Goal: Information Seeking & Learning: Find specific fact

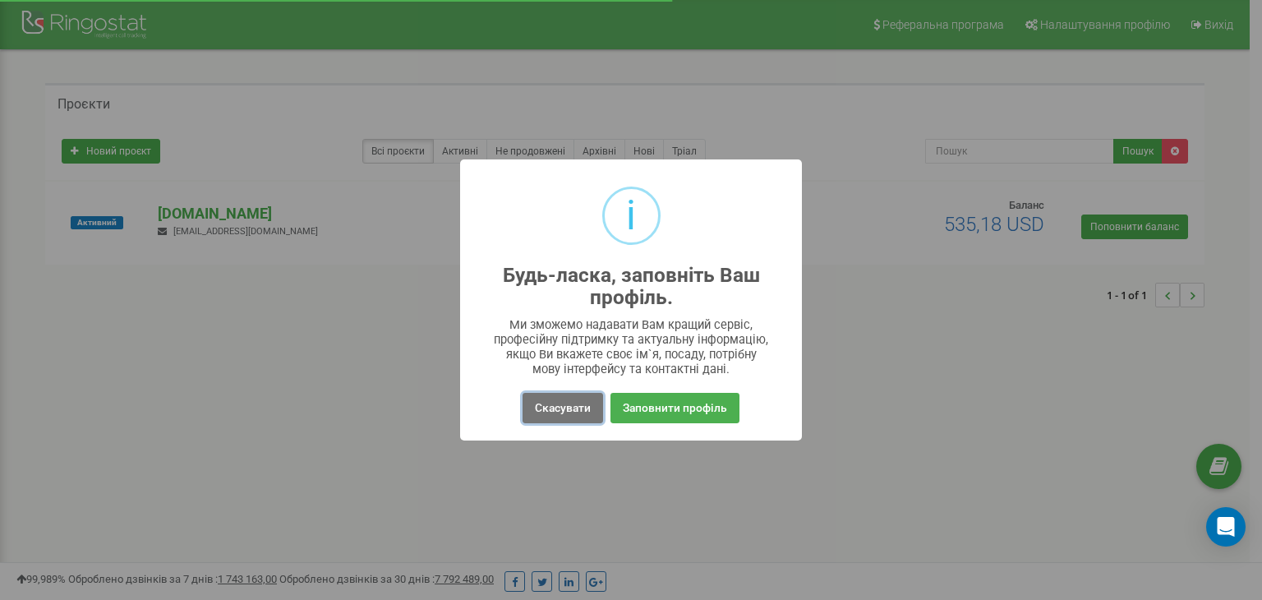
click at [569, 410] on button "Скасувати" at bounding box center [563, 408] width 81 height 30
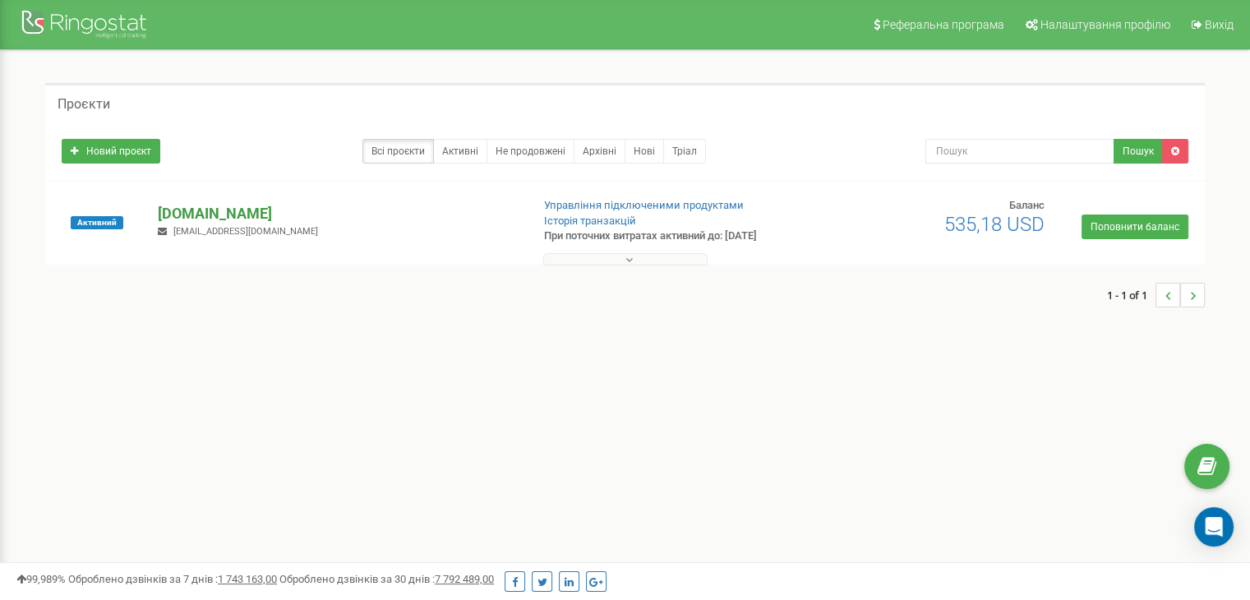
click at [214, 211] on p "[DOMAIN_NAME]" at bounding box center [337, 213] width 359 height 21
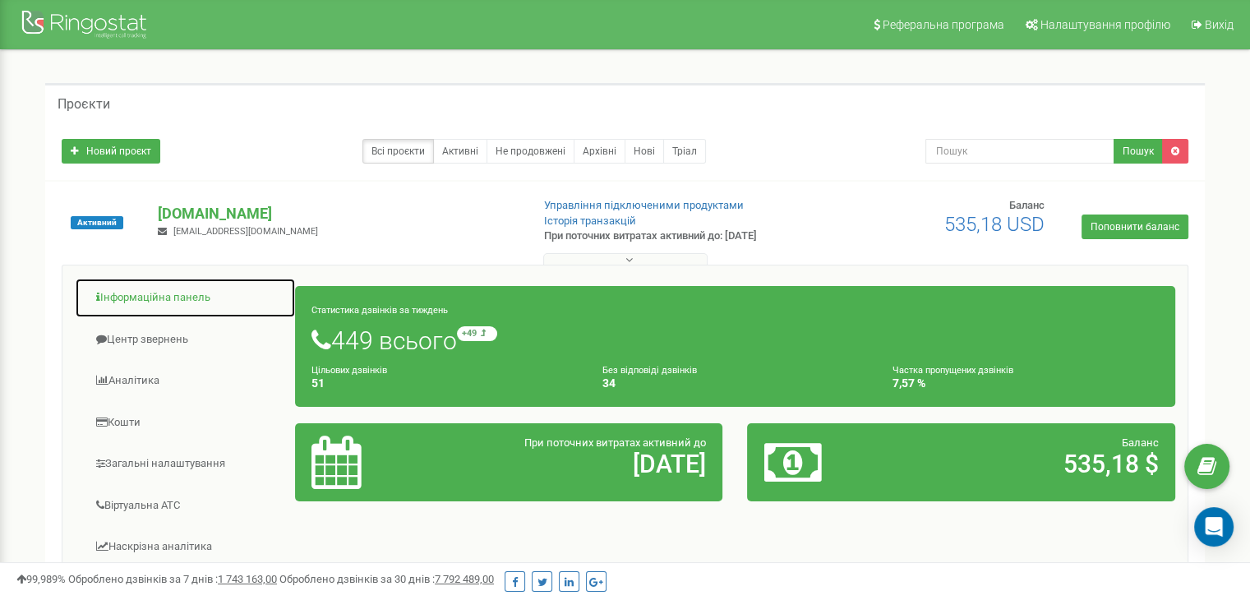
click at [208, 294] on link "Інформаційна панель" at bounding box center [185, 298] width 221 height 40
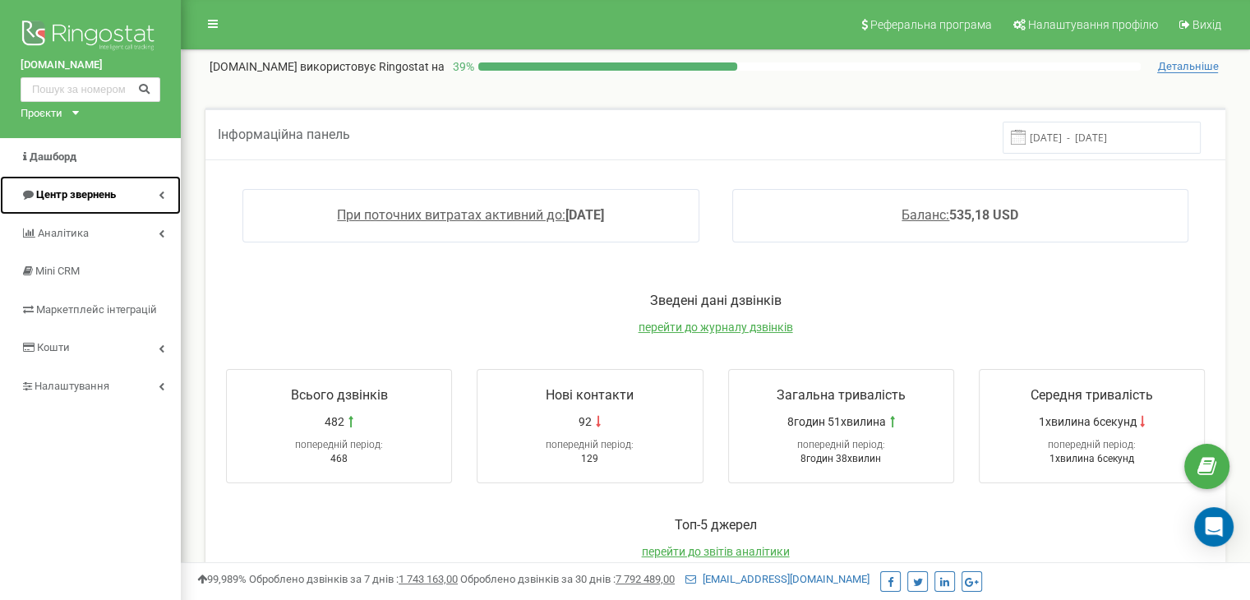
click at [166, 200] on link "Центр звернень" at bounding box center [90, 195] width 181 height 39
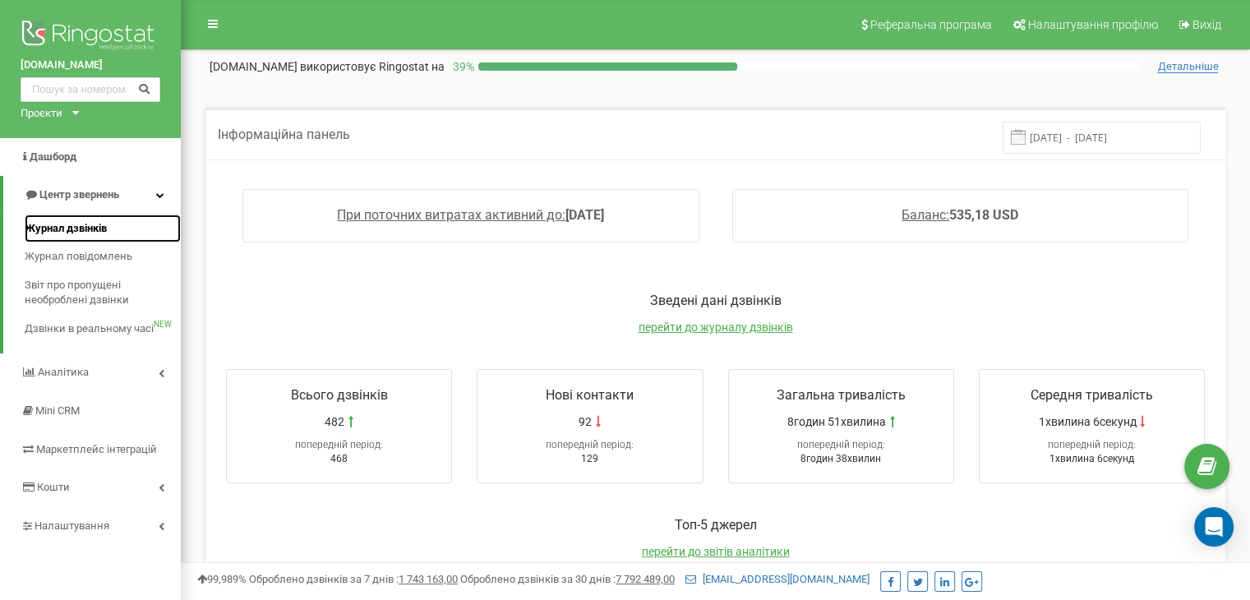
click at [115, 238] on link "Журнал дзвінків" at bounding box center [103, 229] width 156 height 29
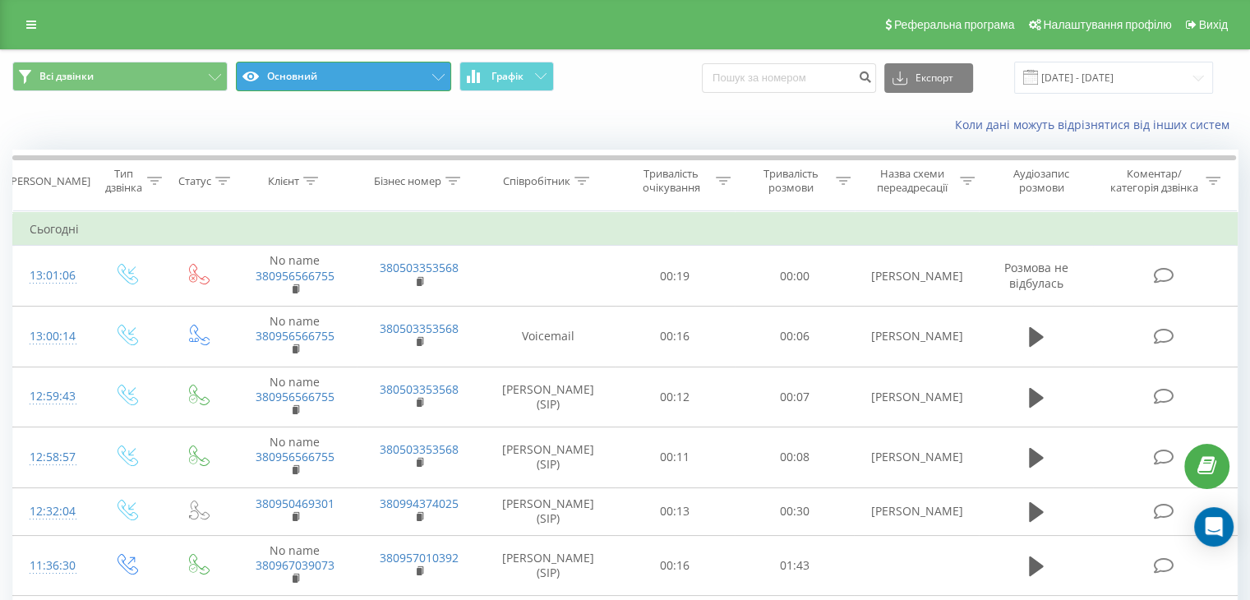
click at [441, 77] on icon at bounding box center [438, 77] width 12 height 7
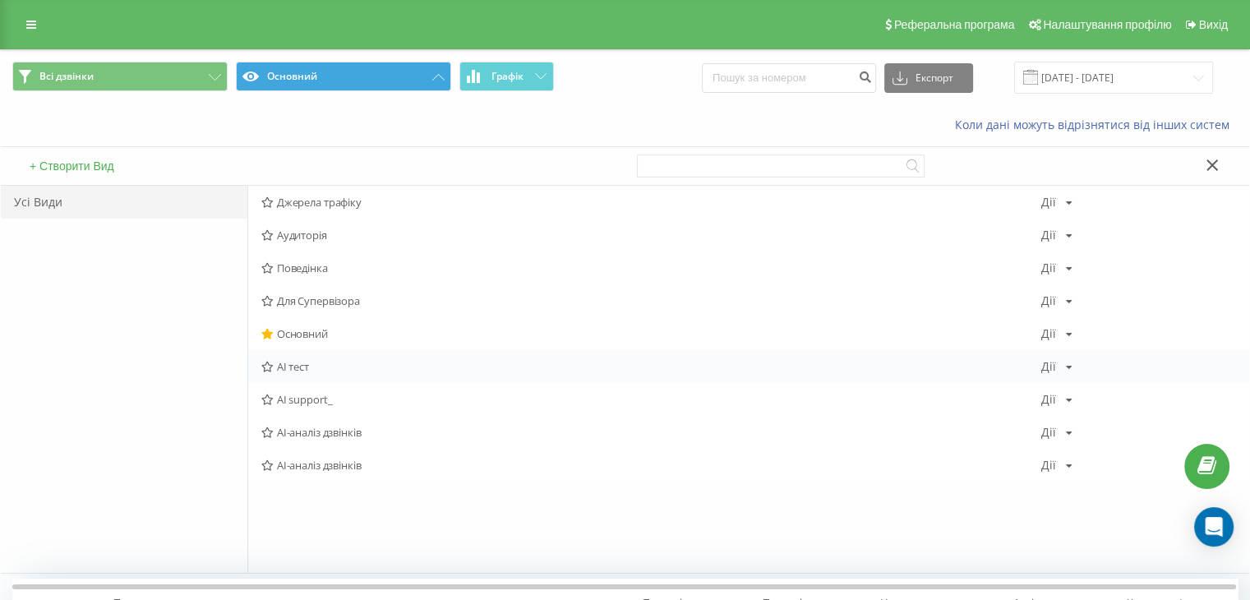
click at [318, 371] on span "AI тест" at bounding box center [651, 367] width 780 height 12
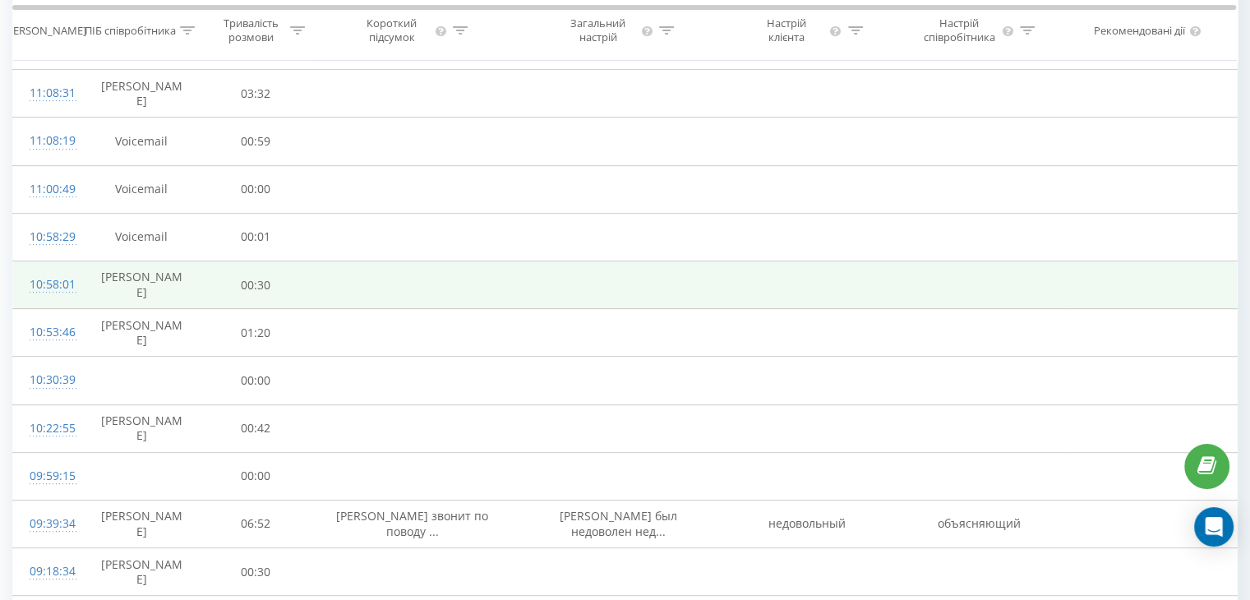
scroll to position [931, 0]
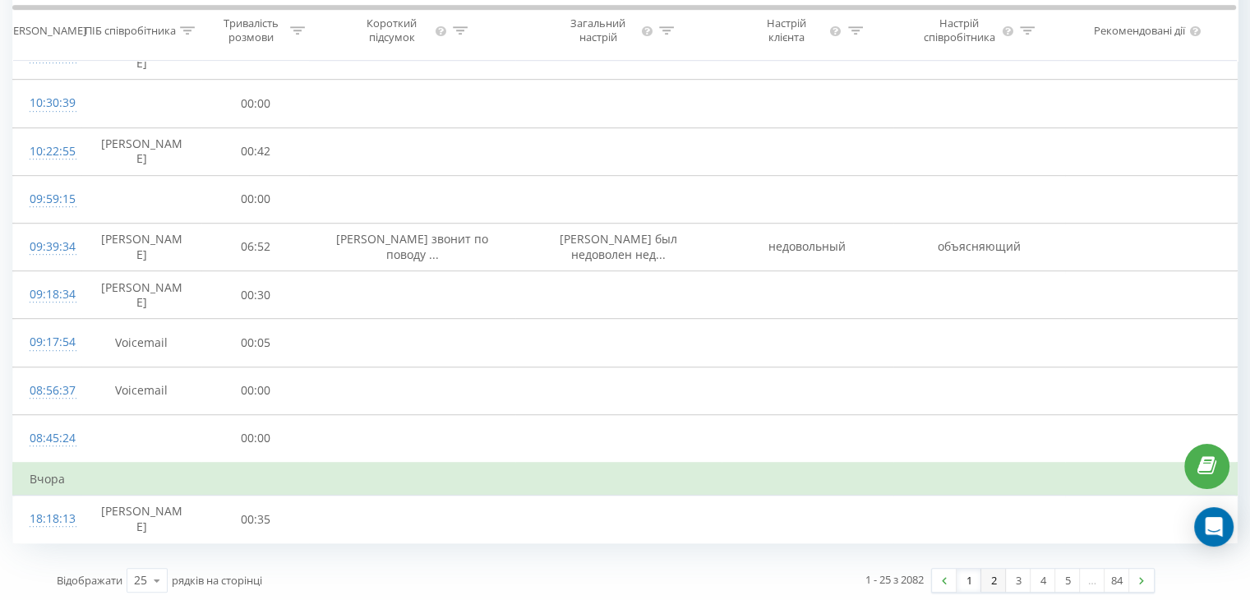
click at [1003, 583] on link "2" at bounding box center [993, 580] width 25 height 23
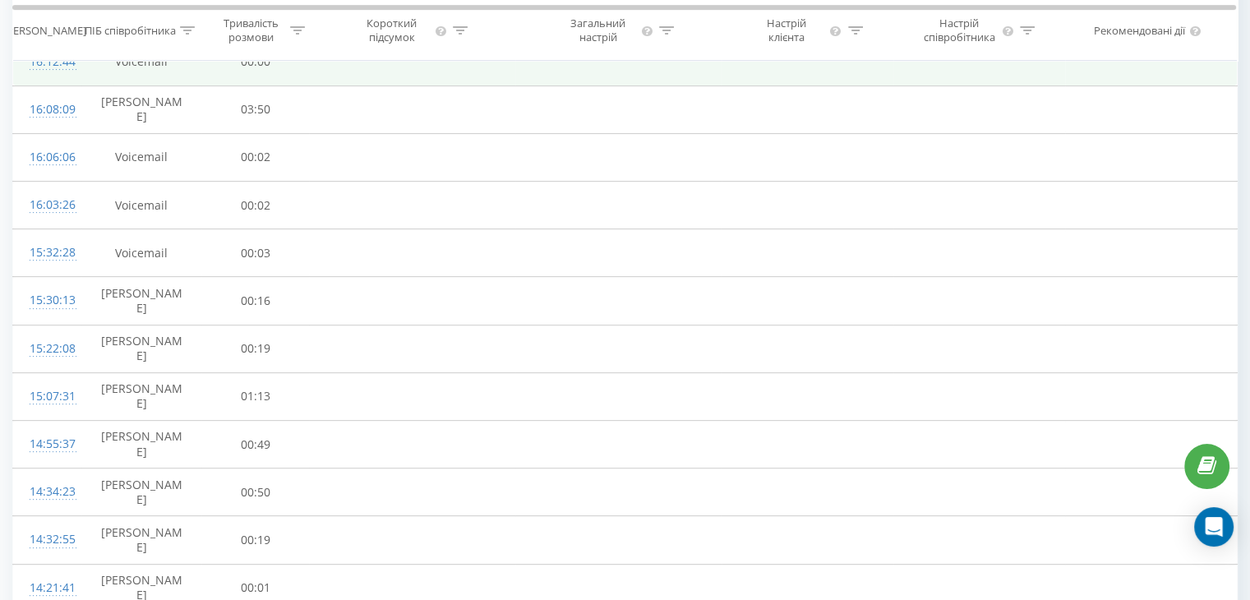
scroll to position [898, 0]
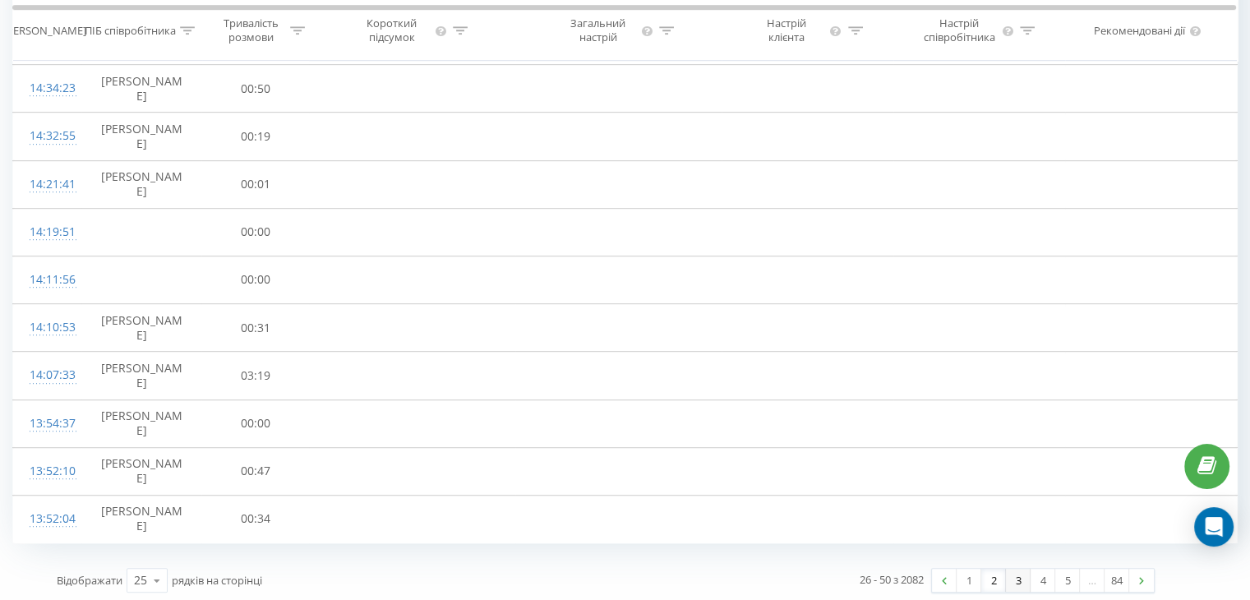
click at [1009, 581] on link "3" at bounding box center [1018, 580] width 25 height 23
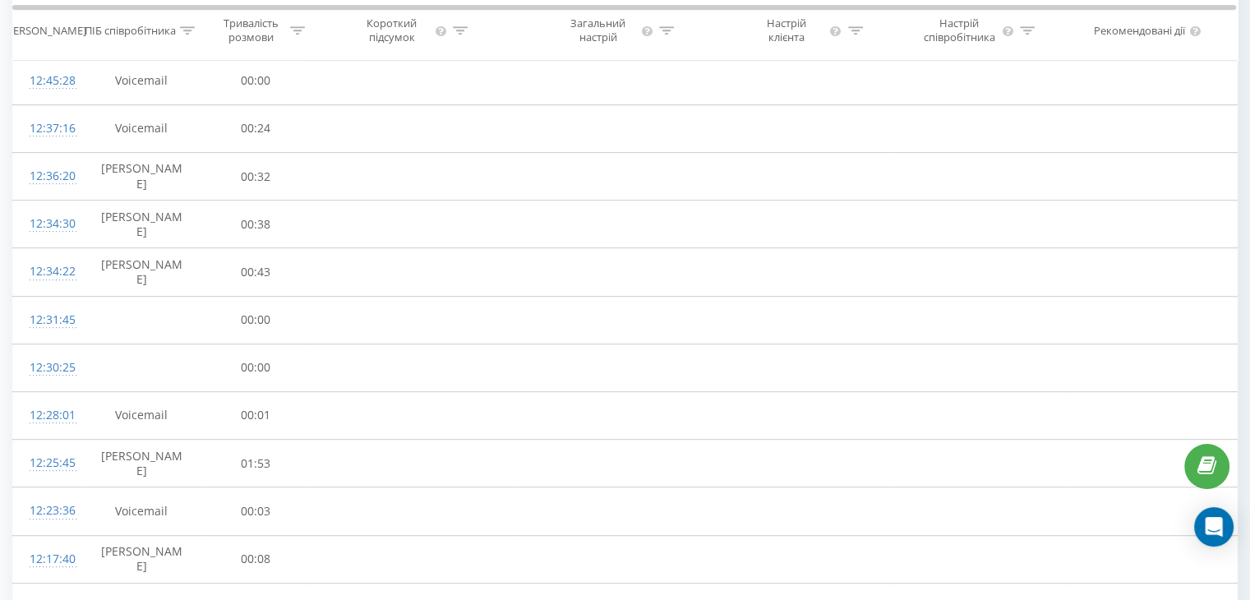
scroll to position [854, 0]
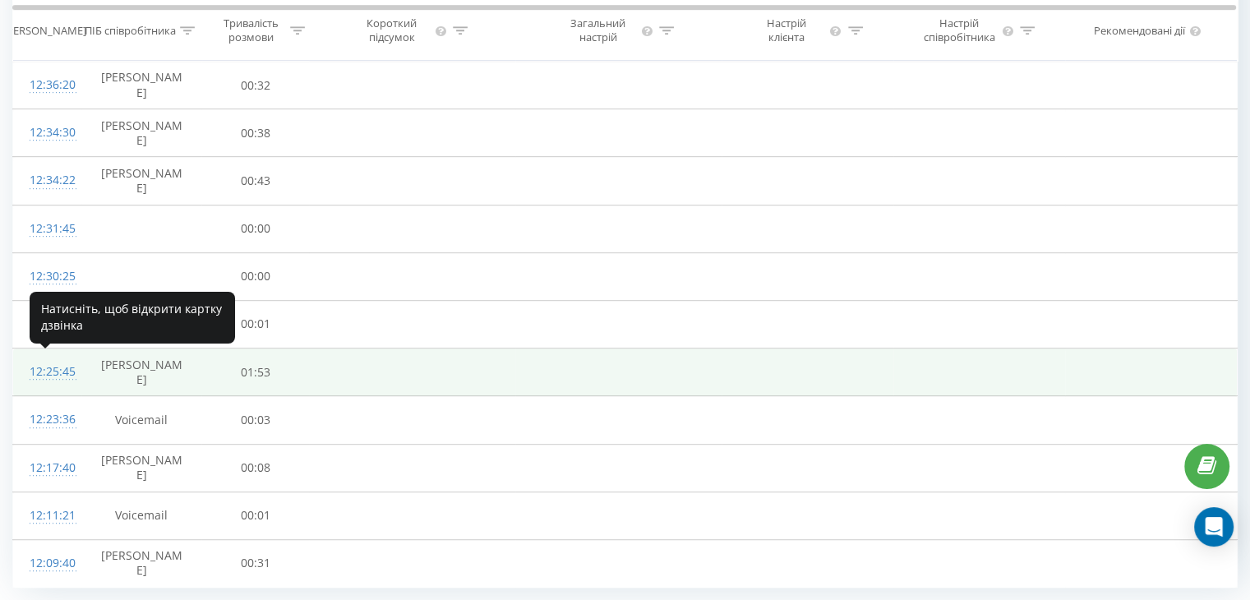
click at [58, 376] on div "12:25:45" at bounding box center [47, 372] width 35 height 32
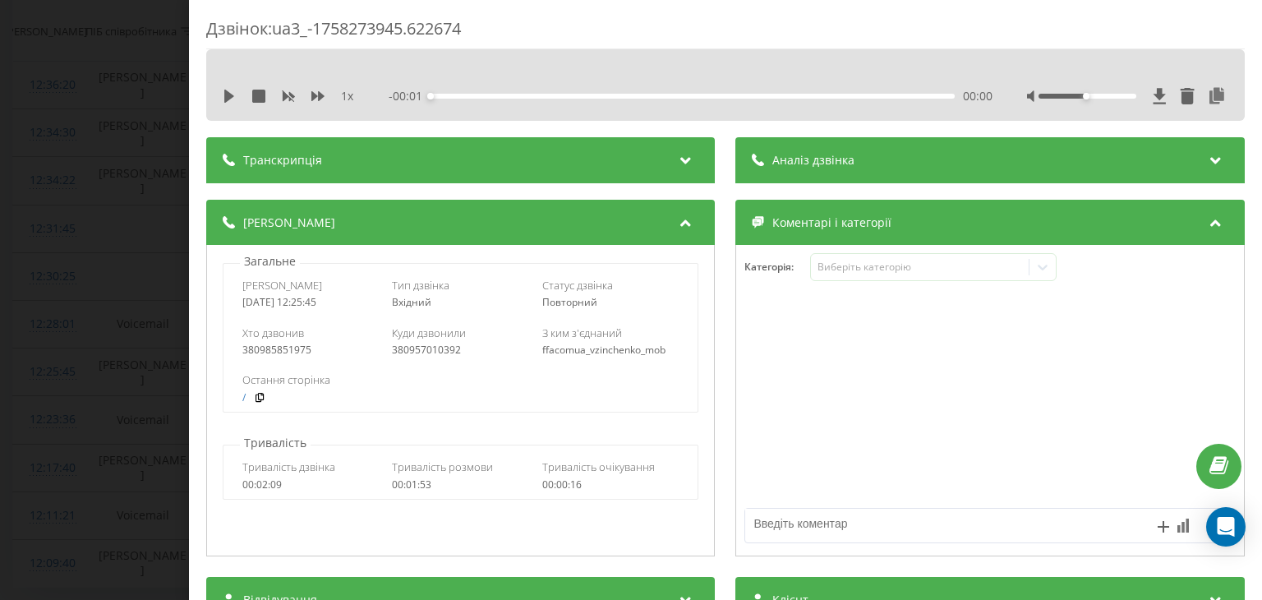
click at [537, 157] on div "Транскрипція" at bounding box center [460, 160] width 509 height 46
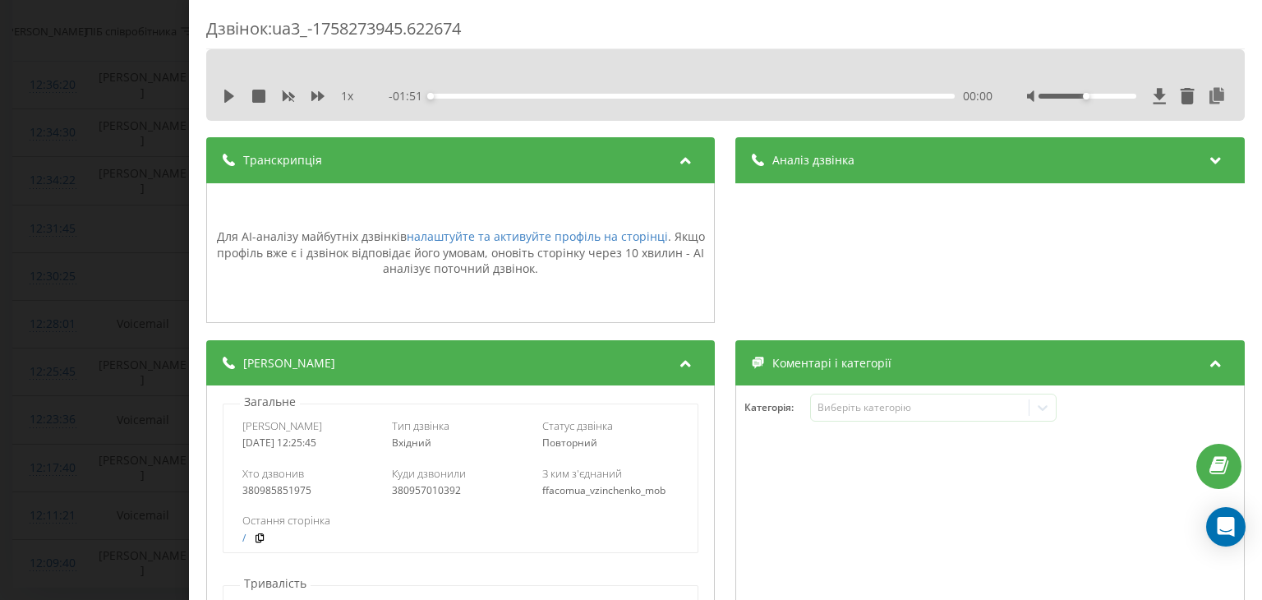
click at [99, 288] on div "Дзвінок : ua3_-1758273945.622674 1 x - 01:51 00:00 00:00 Транскрипція Для AI-ан…" at bounding box center [631, 300] width 1262 height 600
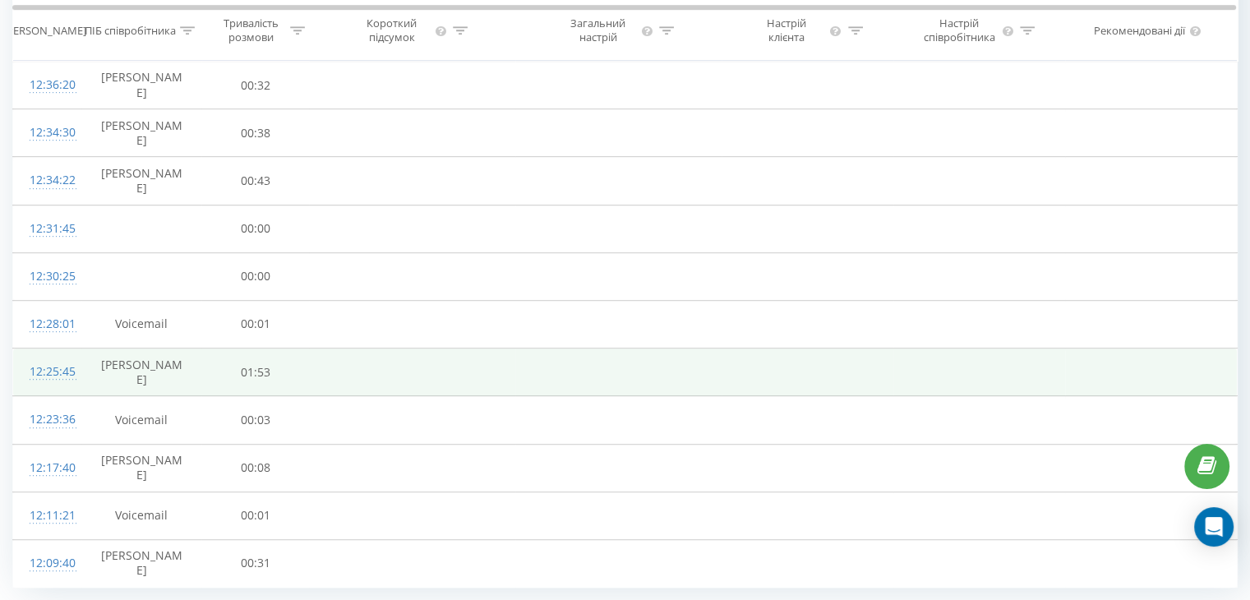
scroll to position [898, 0]
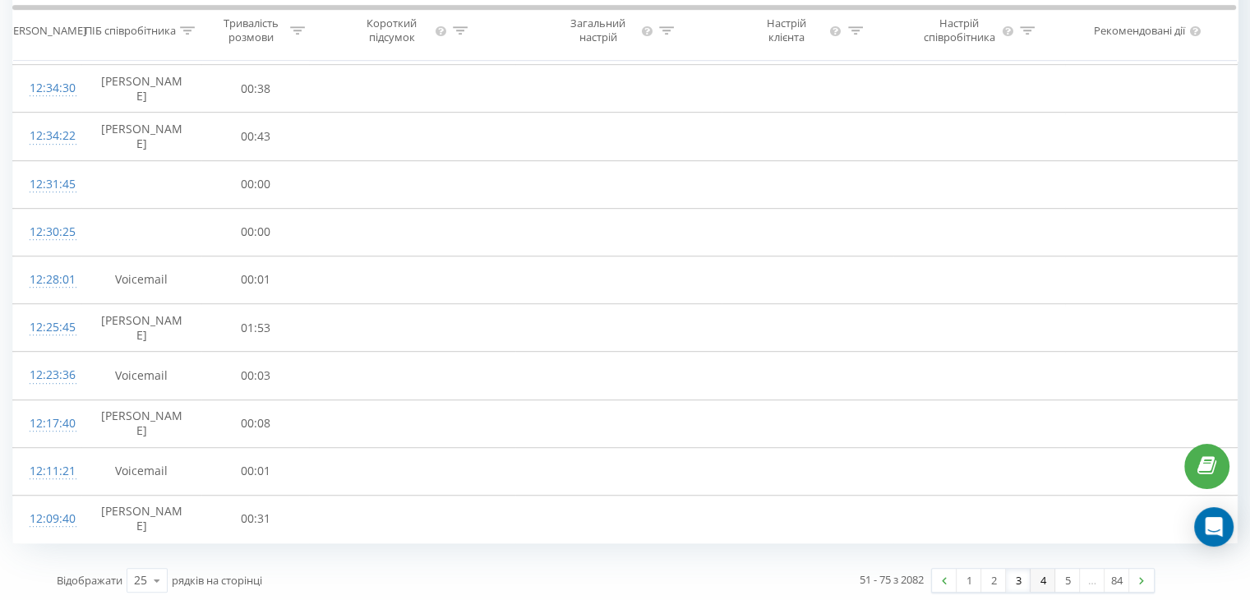
click at [1047, 581] on link "4" at bounding box center [1043, 580] width 25 height 23
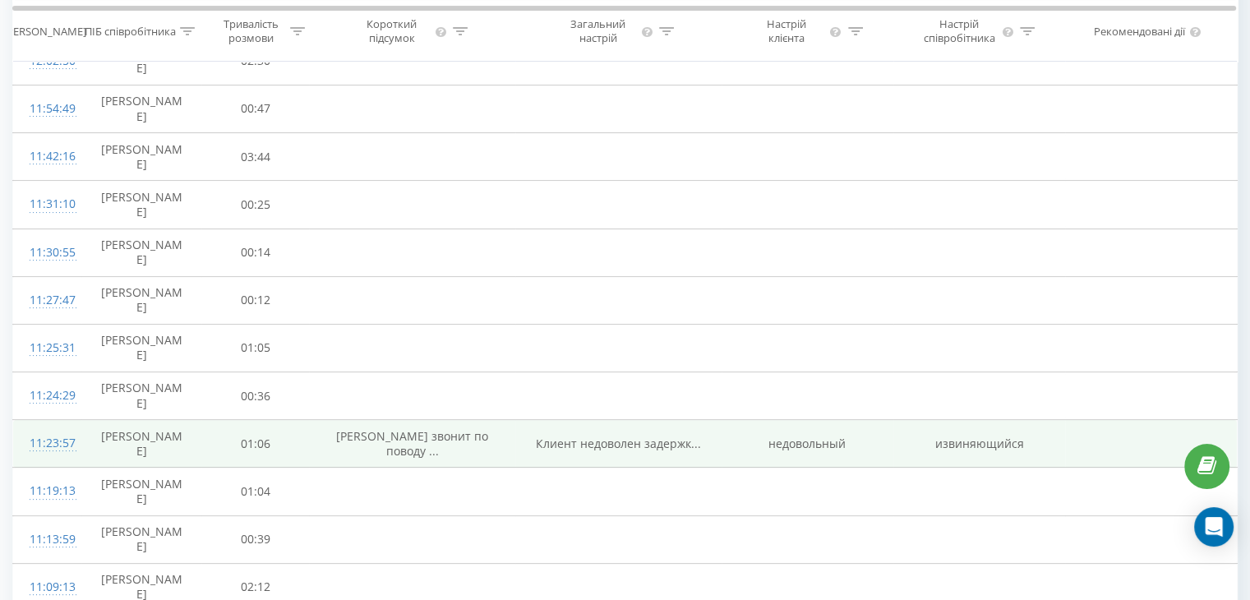
scroll to position [306, 0]
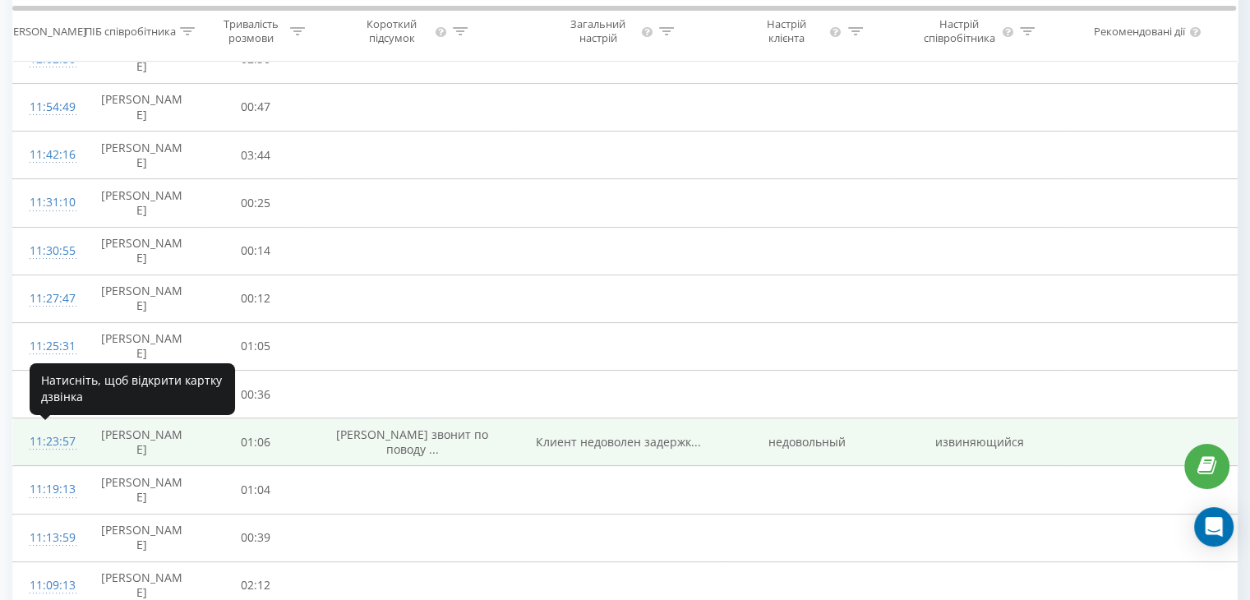
click at [55, 438] on div "11:23:57" at bounding box center [47, 442] width 35 height 32
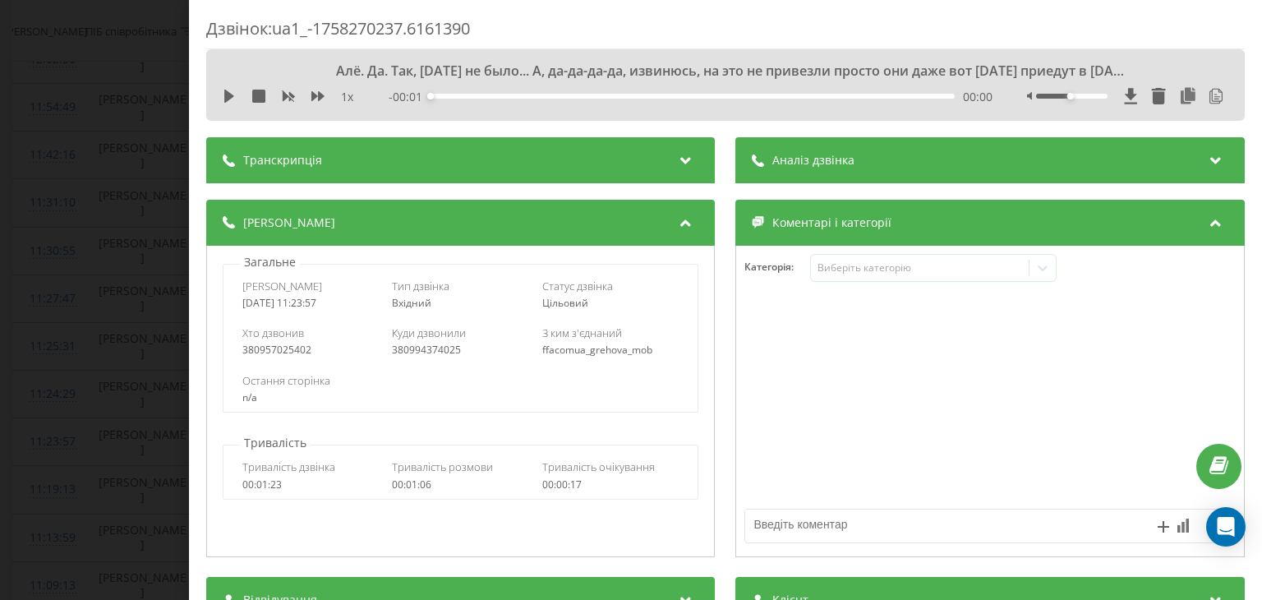
click at [565, 178] on div "Транскрипція" at bounding box center [460, 160] width 509 height 46
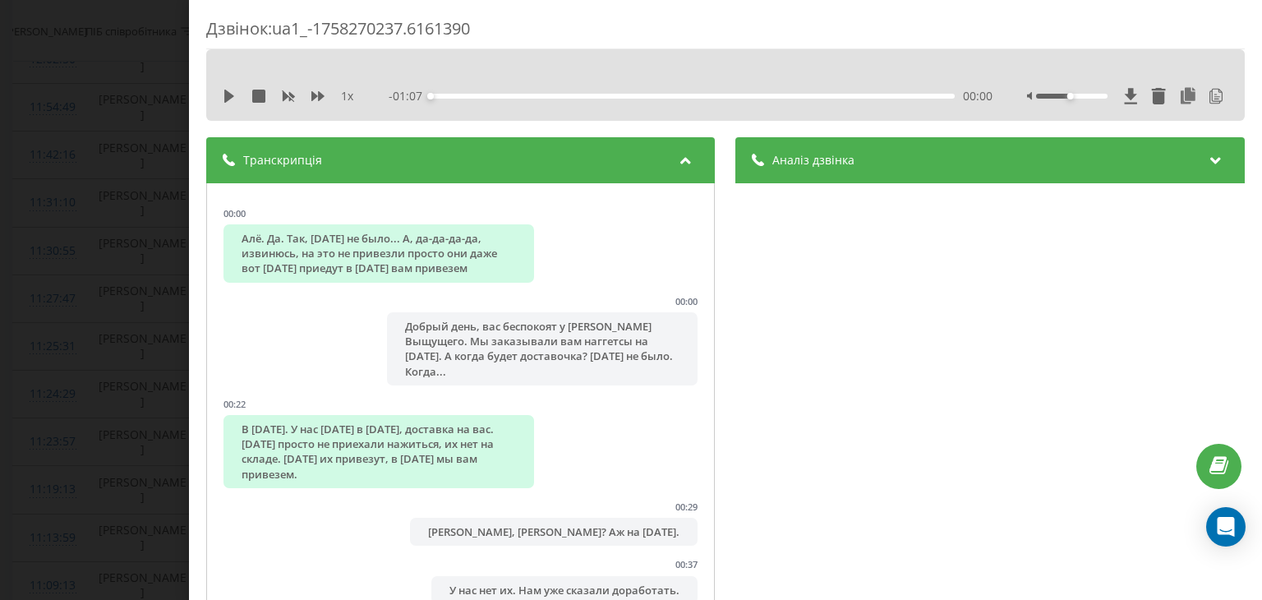
click at [149, 239] on div "Дзвінок : ua1_-1758270237.6161390 1 x - 01:07 00:00 00:00 Транскрипція 00:00 Ал…" at bounding box center [631, 300] width 1262 height 600
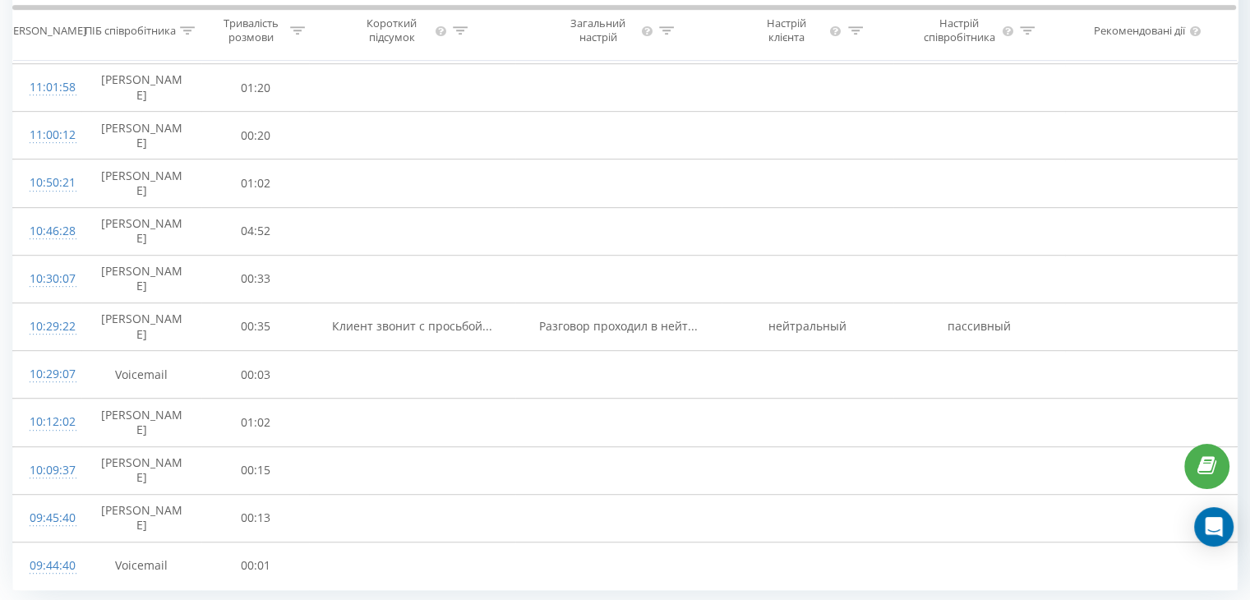
scroll to position [898, 0]
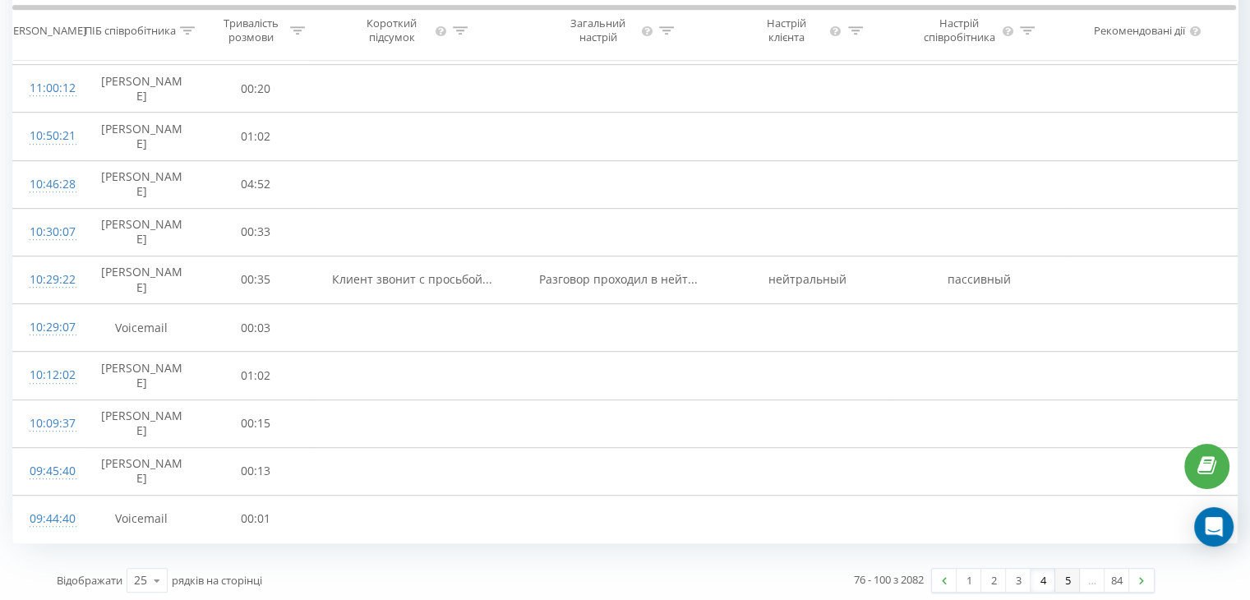
click at [1068, 573] on link "5" at bounding box center [1067, 580] width 25 height 23
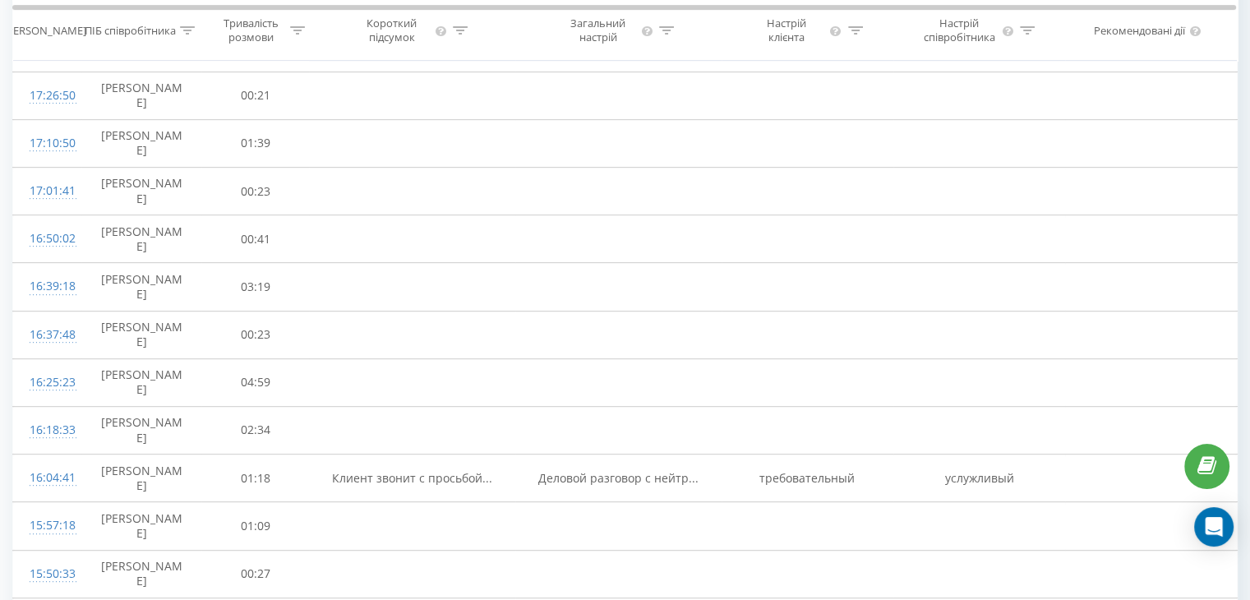
scroll to position [931, 0]
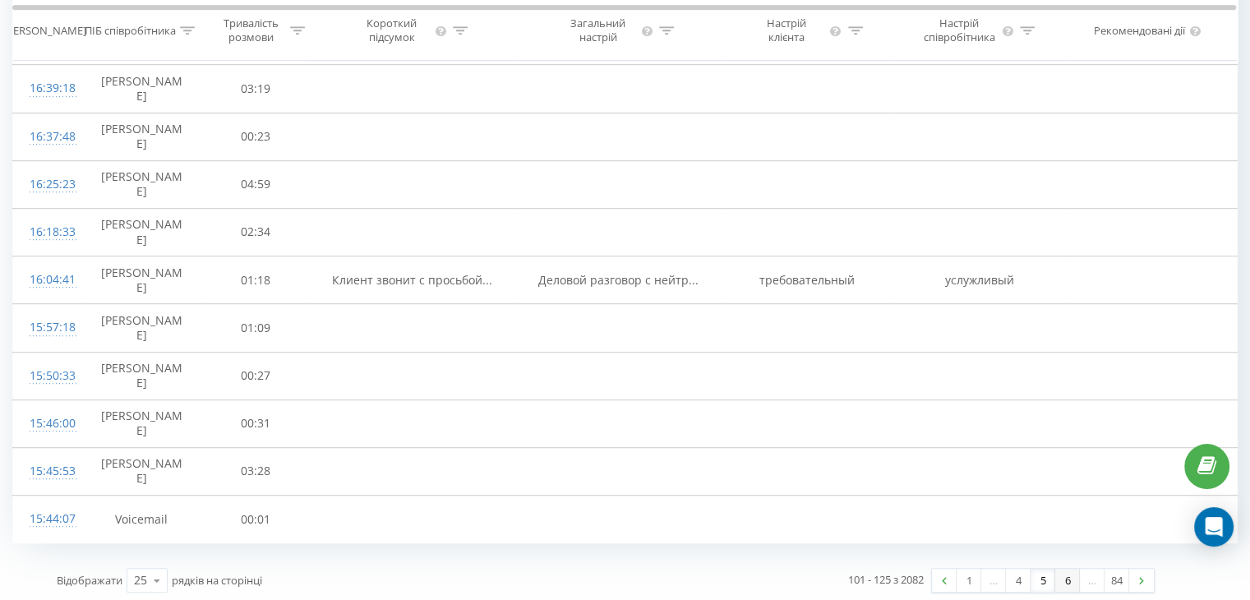
click at [1068, 578] on link "6" at bounding box center [1067, 580] width 25 height 23
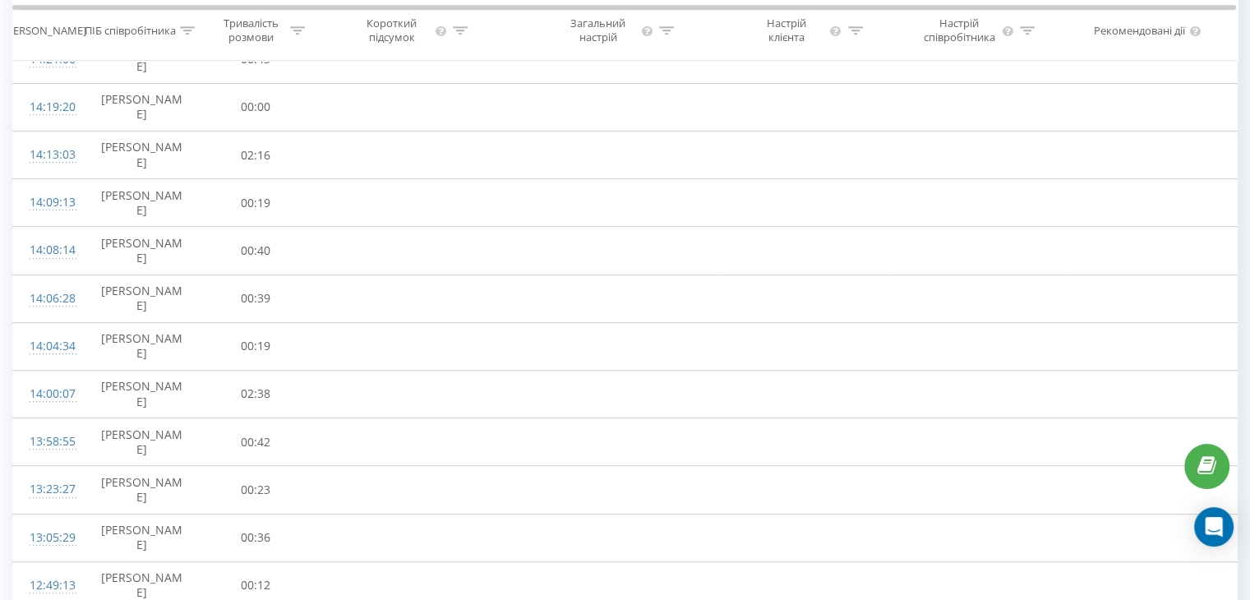
scroll to position [898, 0]
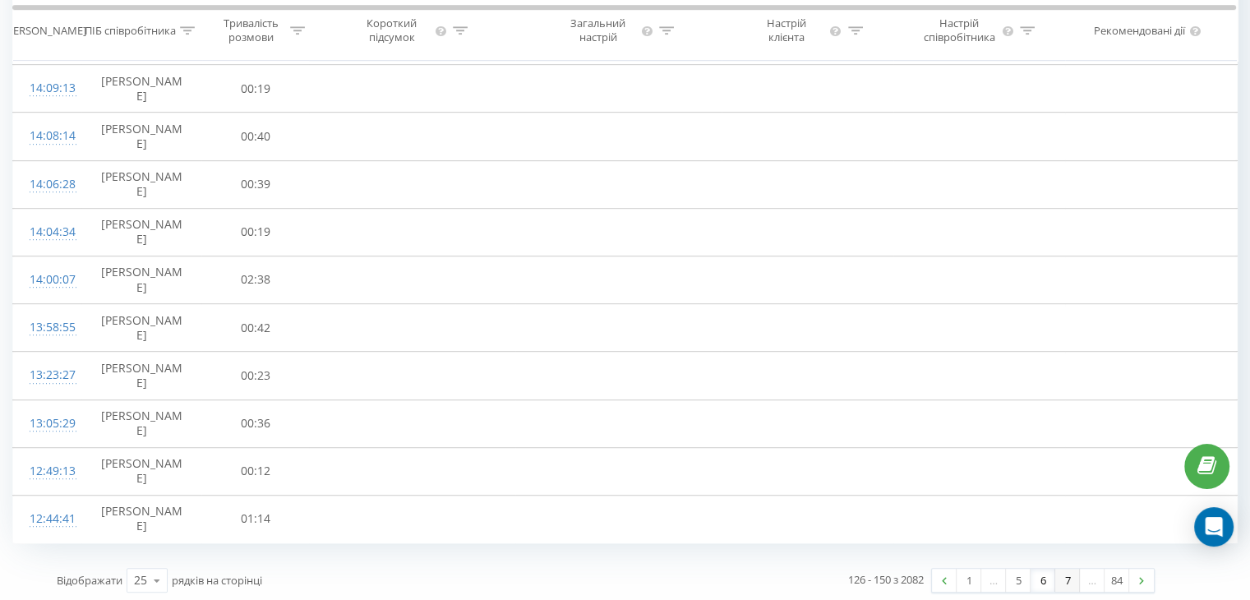
click at [1059, 570] on link "7" at bounding box center [1067, 580] width 25 height 23
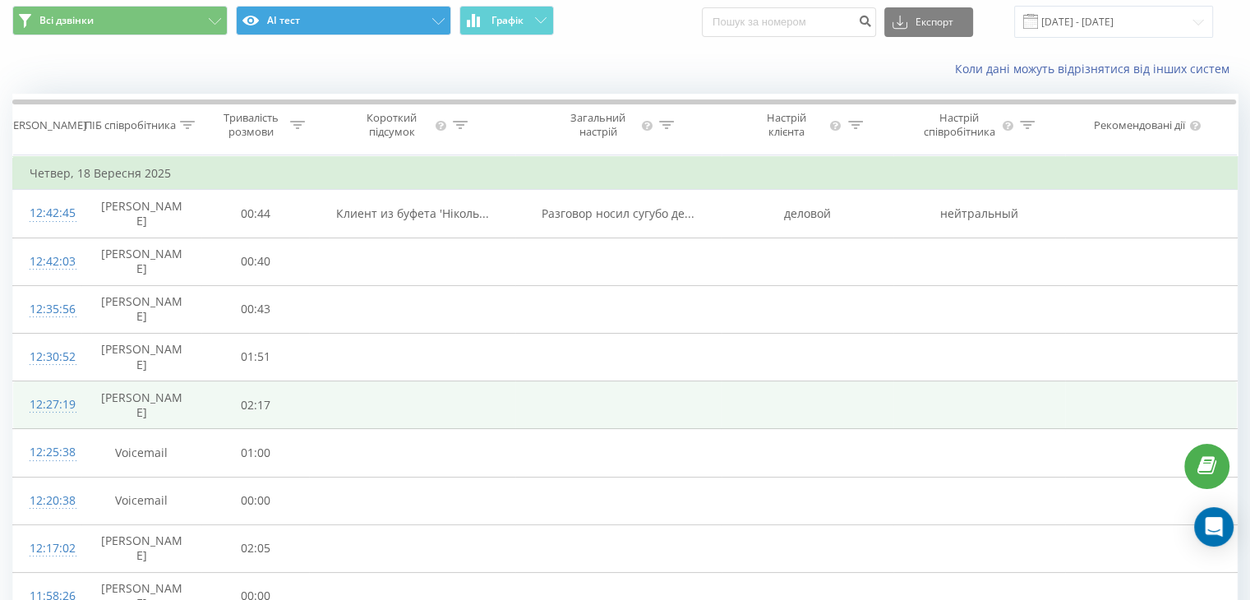
scroll to position [26, 0]
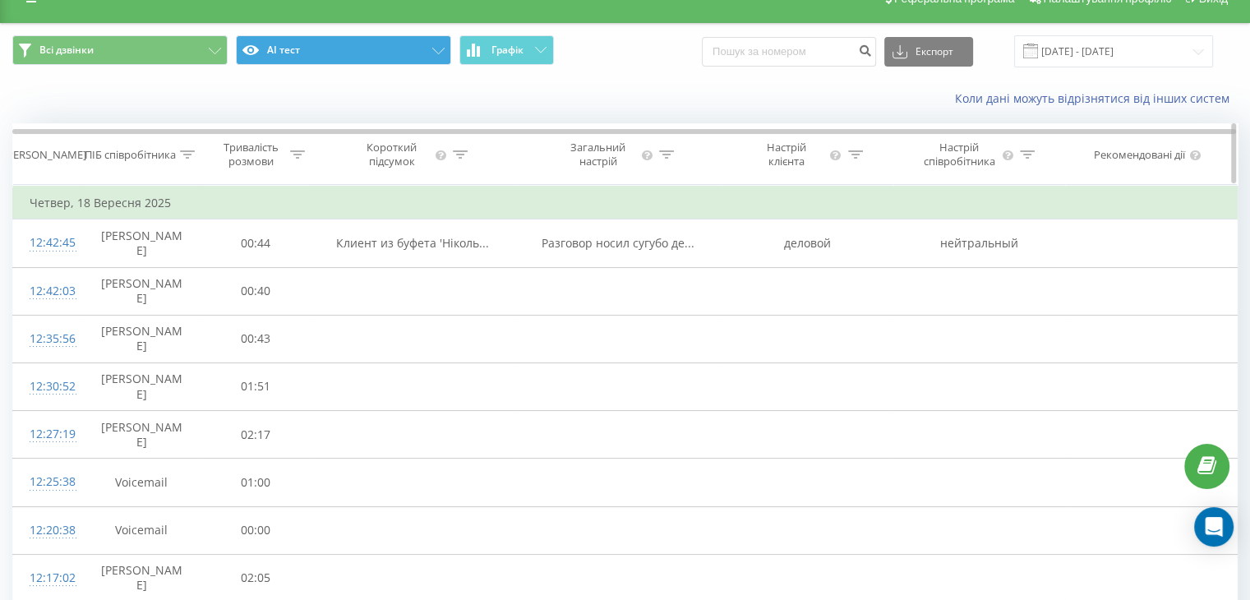
click at [179, 157] on div "ПІБ співробітника" at bounding box center [140, 155] width 110 height 14
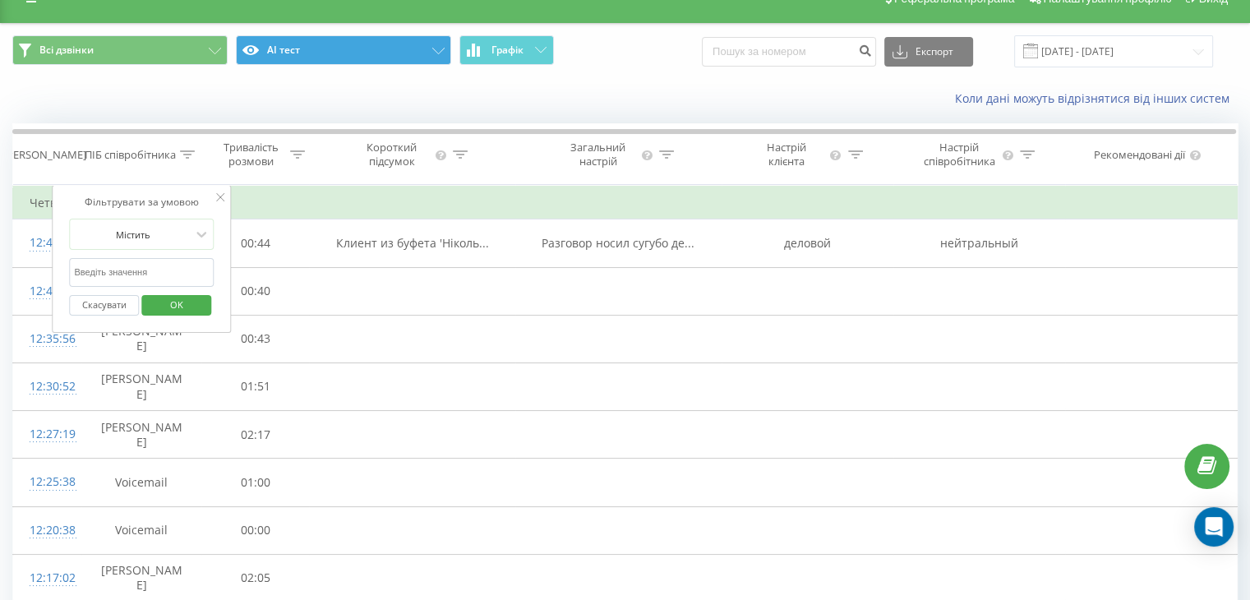
click at [186, 274] on input "text" at bounding box center [142, 272] width 145 height 29
type input "Баюрский"
click at [187, 305] on span "OK" at bounding box center [177, 304] width 46 height 25
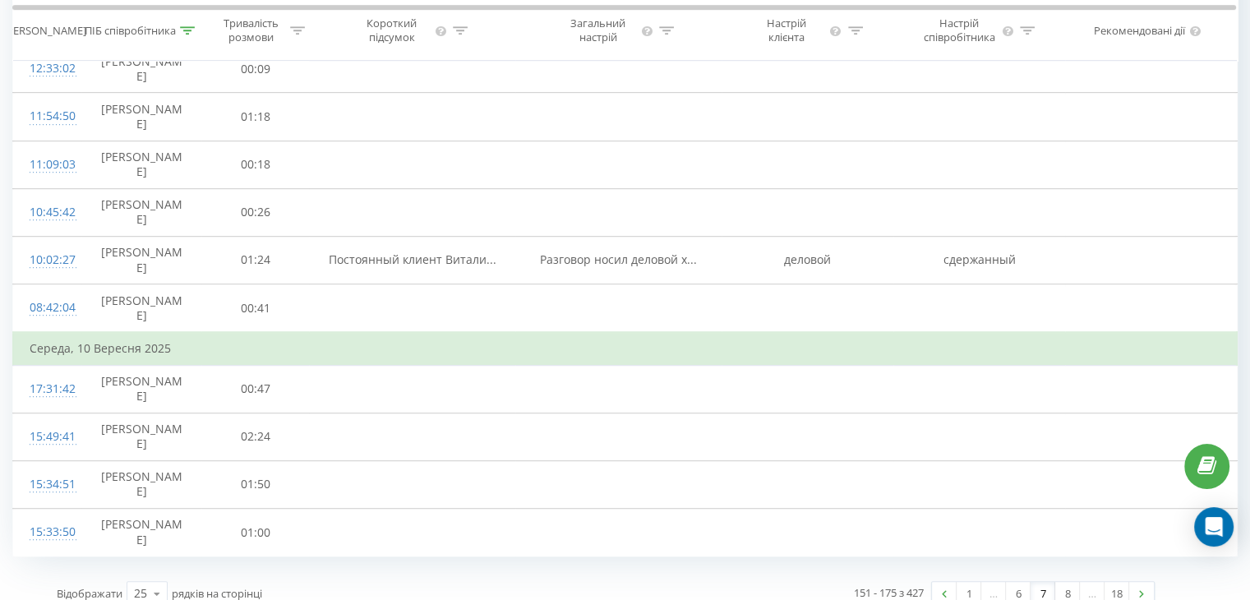
scroll to position [931, 0]
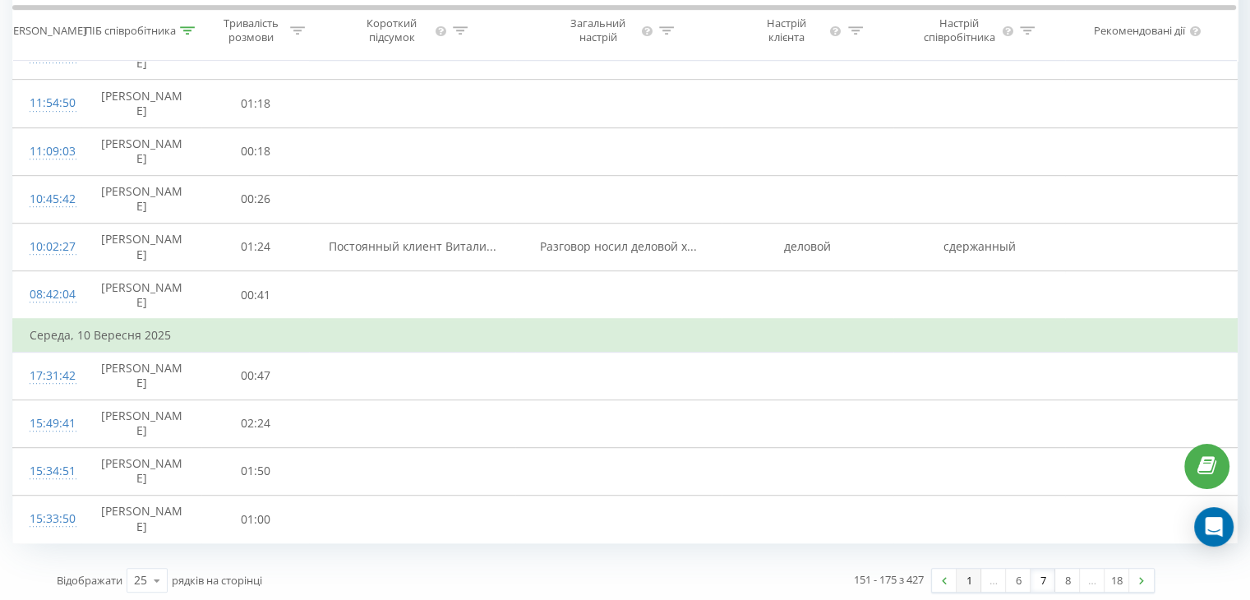
click at [972, 576] on link "1" at bounding box center [969, 580] width 25 height 23
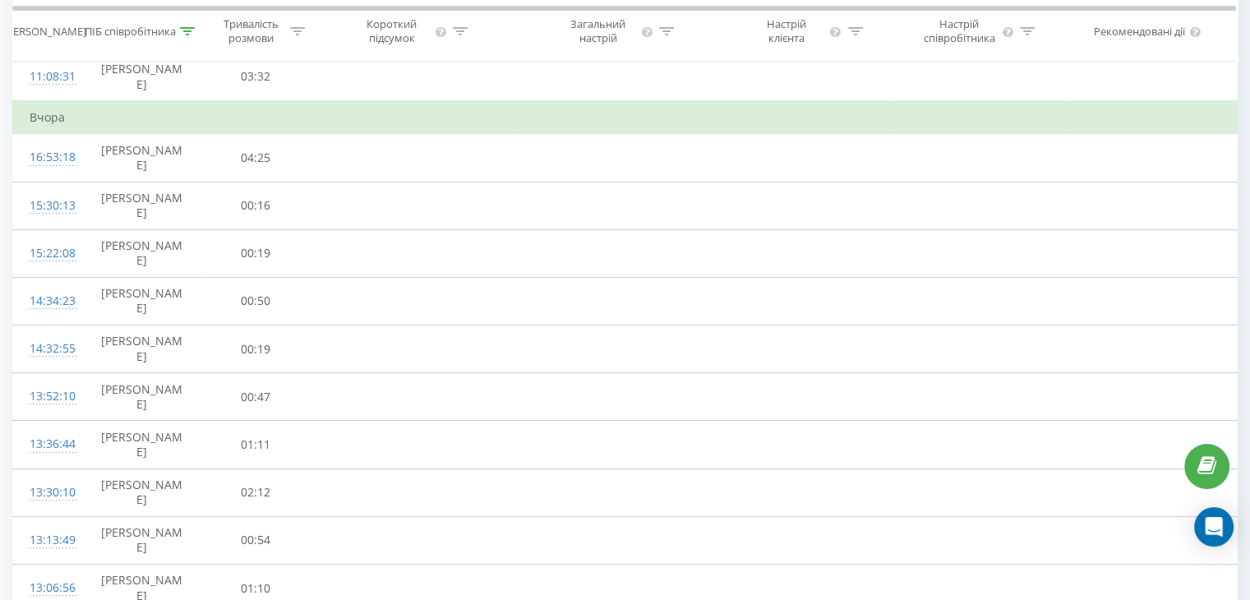
scroll to position [327, 0]
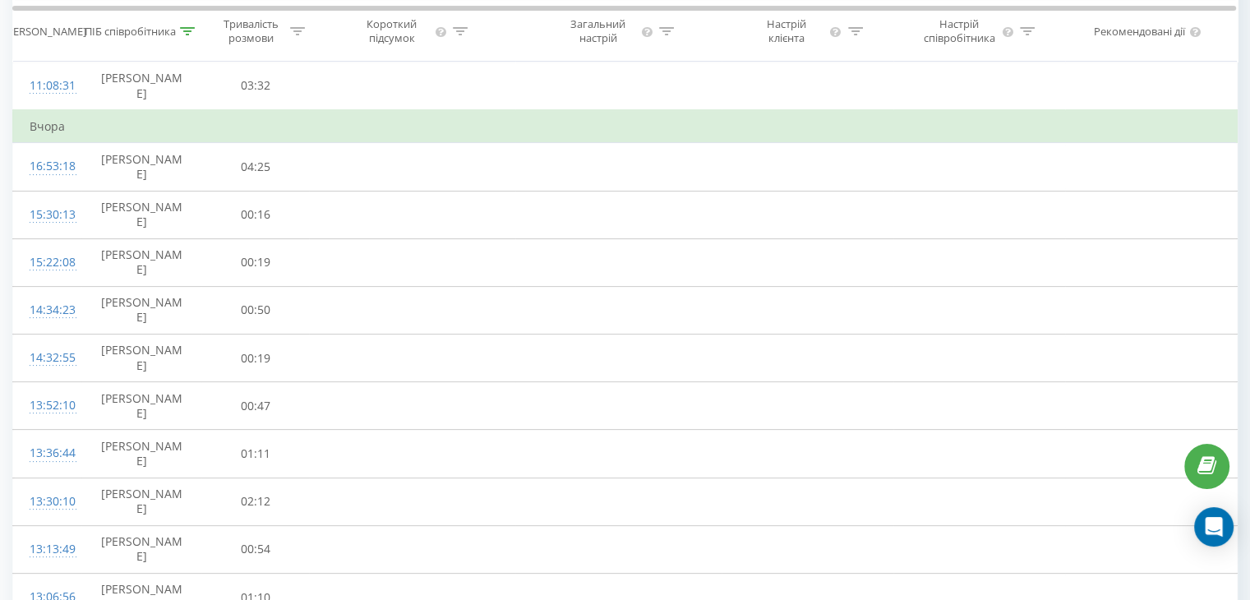
click at [306, 135] on td "Вчора" at bounding box center [625, 126] width 1225 height 33
click at [293, 118] on td "Вчора" at bounding box center [625, 126] width 1225 height 33
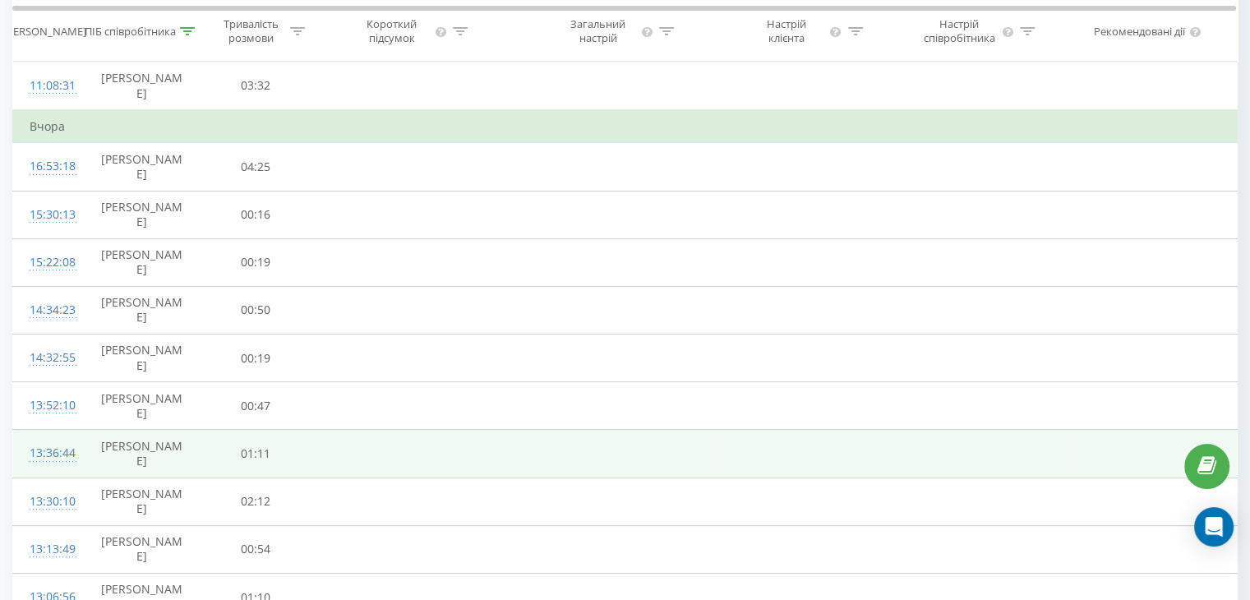
scroll to position [0, 0]
